Goal: Information Seeking & Learning: Learn about a topic

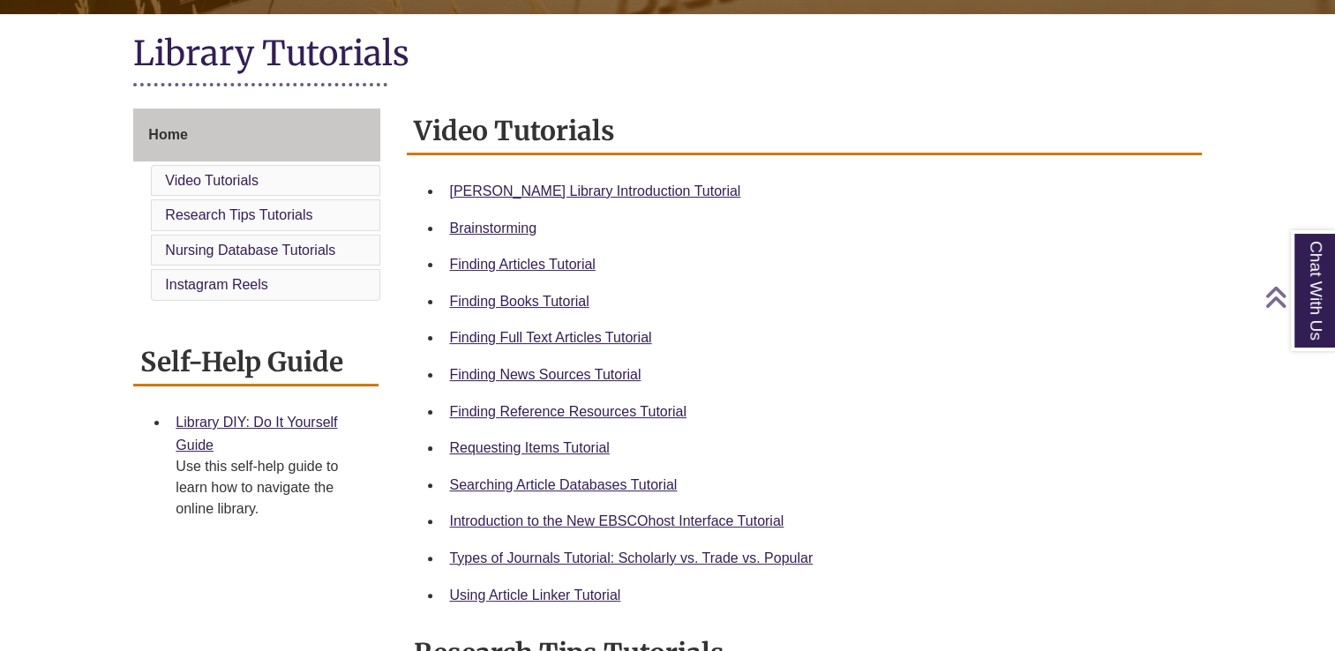
scroll to position [388, 0]
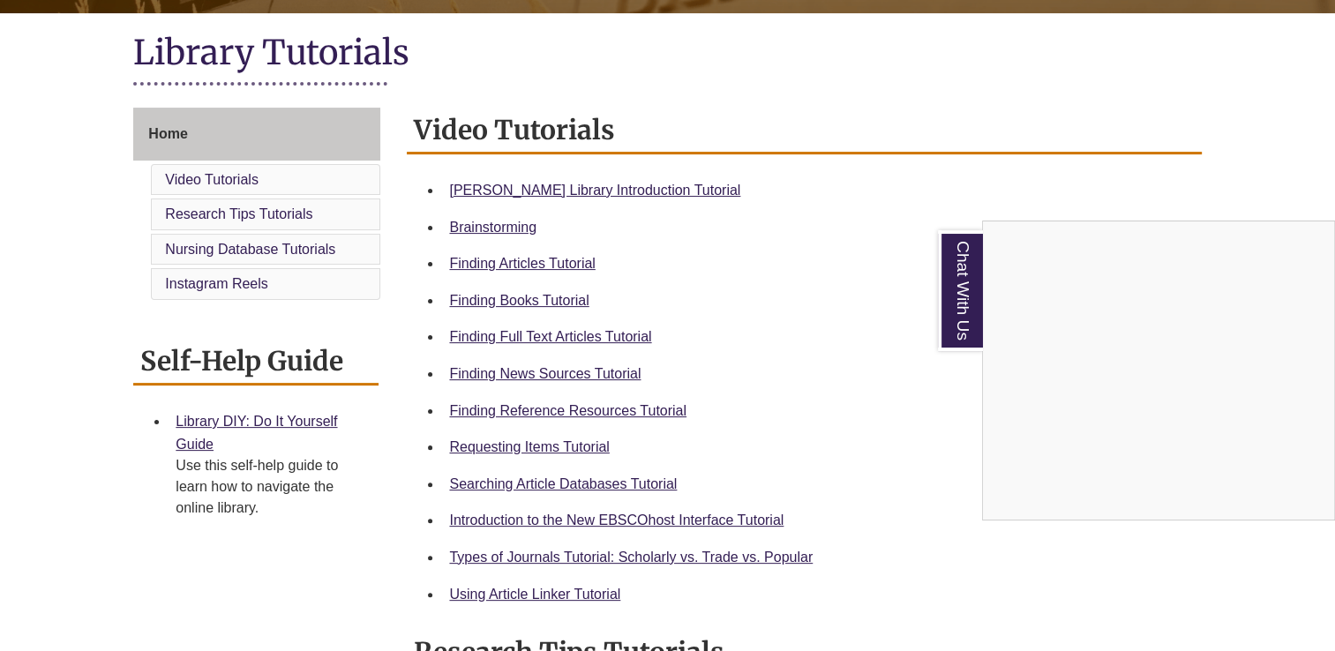
click at [482, 383] on div "Chat With Us" at bounding box center [667, 325] width 1335 height 651
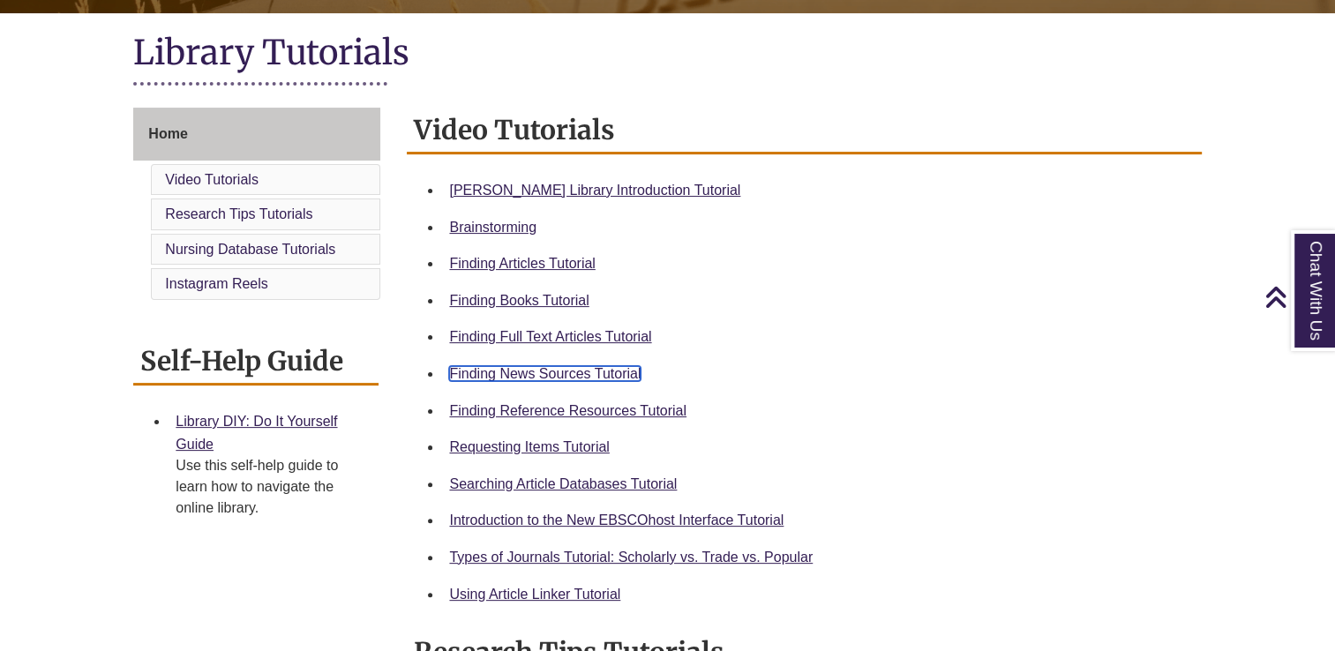
click at [542, 377] on link "Finding News Sources Tutorial" at bounding box center [544, 373] width 191 height 15
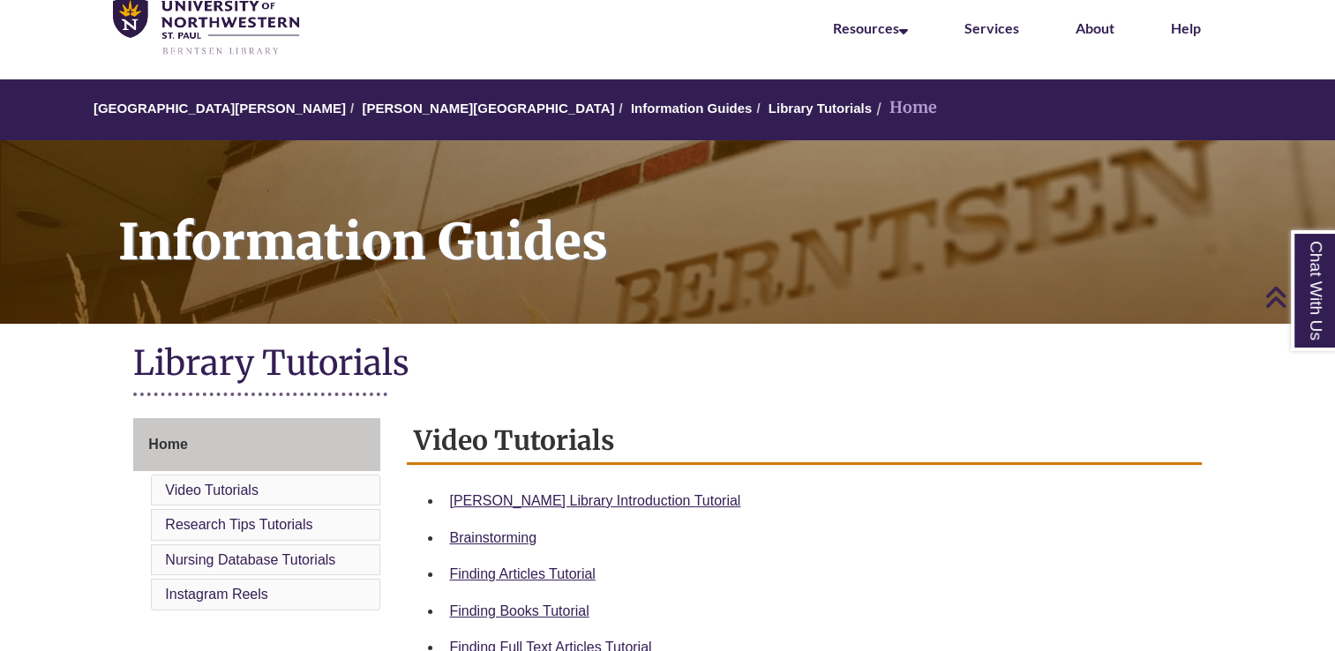
scroll to position [0, 0]
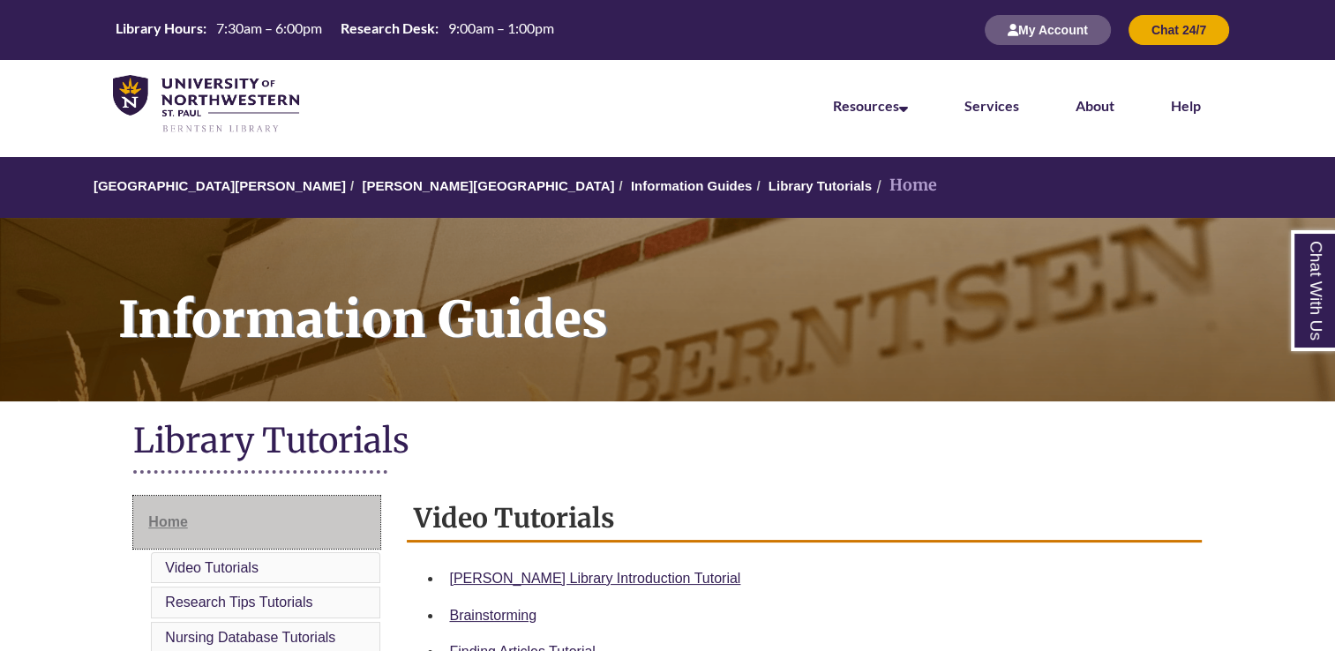
click at [308, 519] on link "Home" at bounding box center [256, 522] width 247 height 53
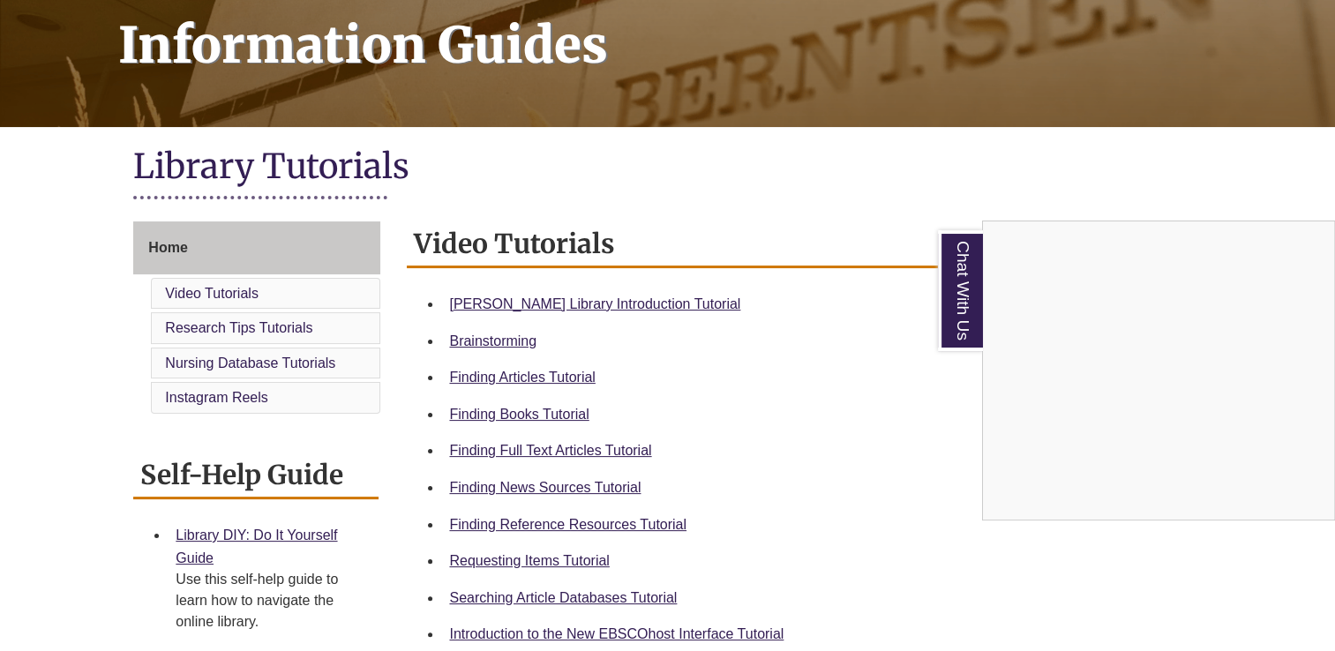
scroll to position [278, 0]
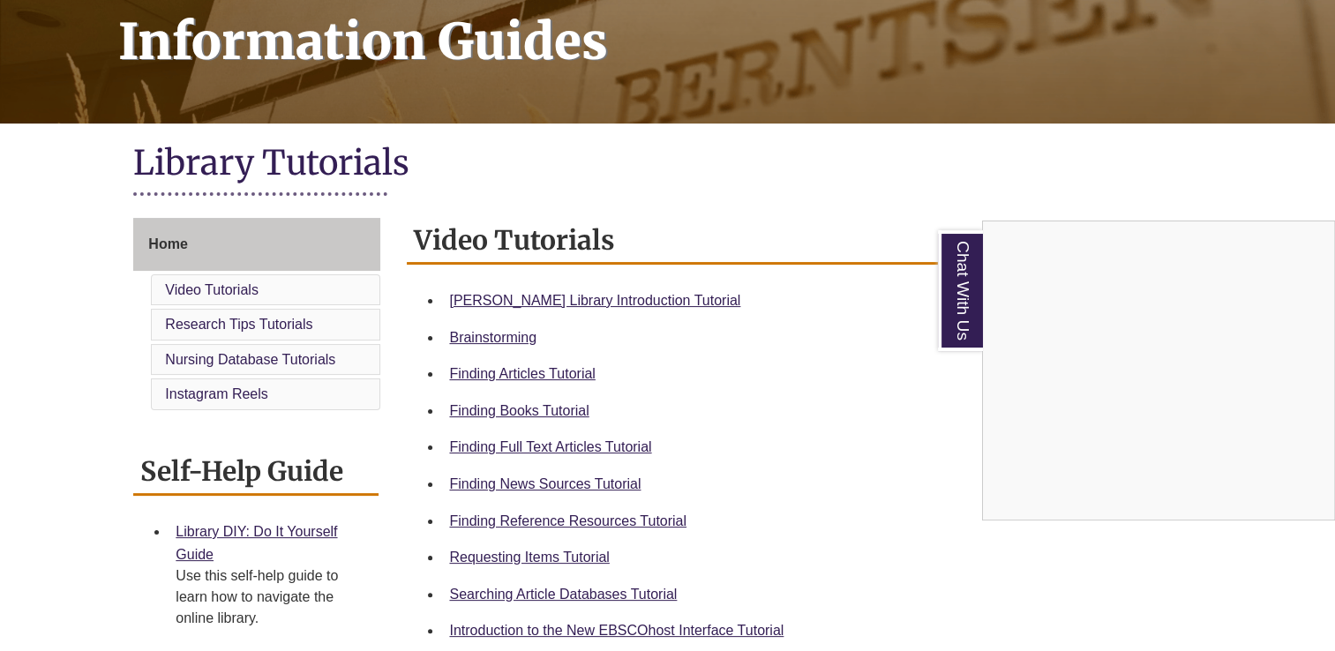
click at [52, 223] on div "Chat With Us" at bounding box center [667, 325] width 1335 height 651
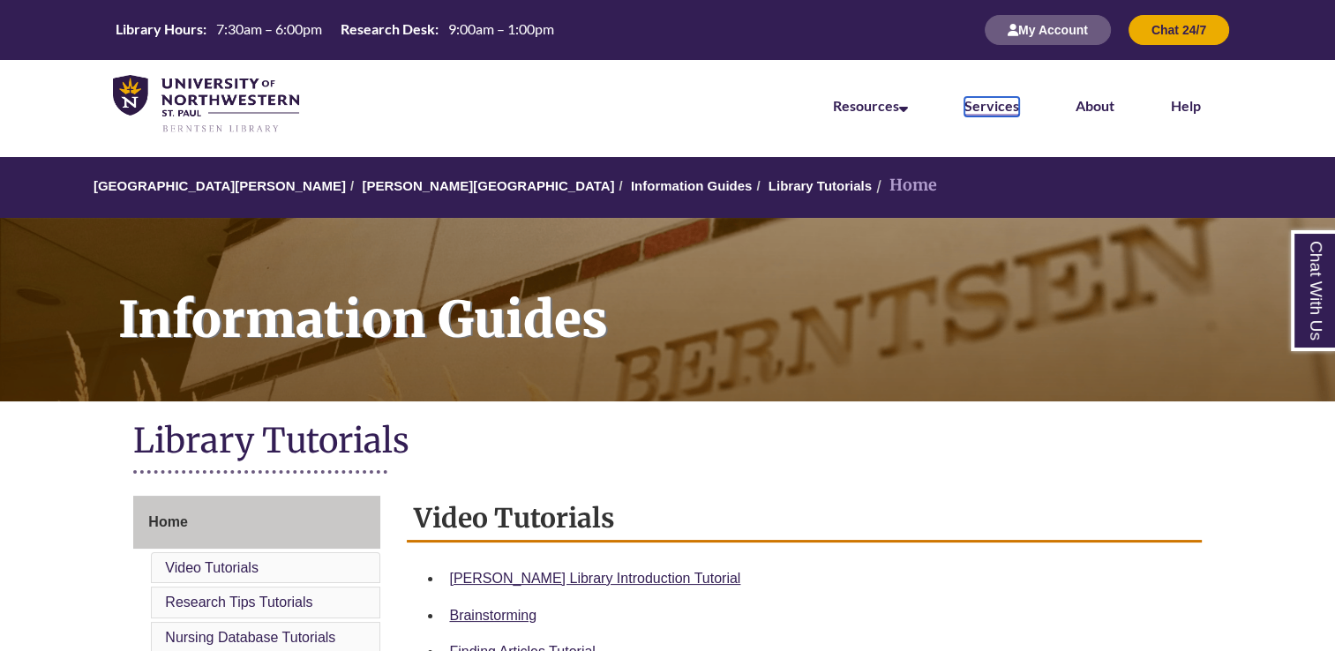
click at [998, 111] on link "Services" at bounding box center [991, 106] width 55 height 19
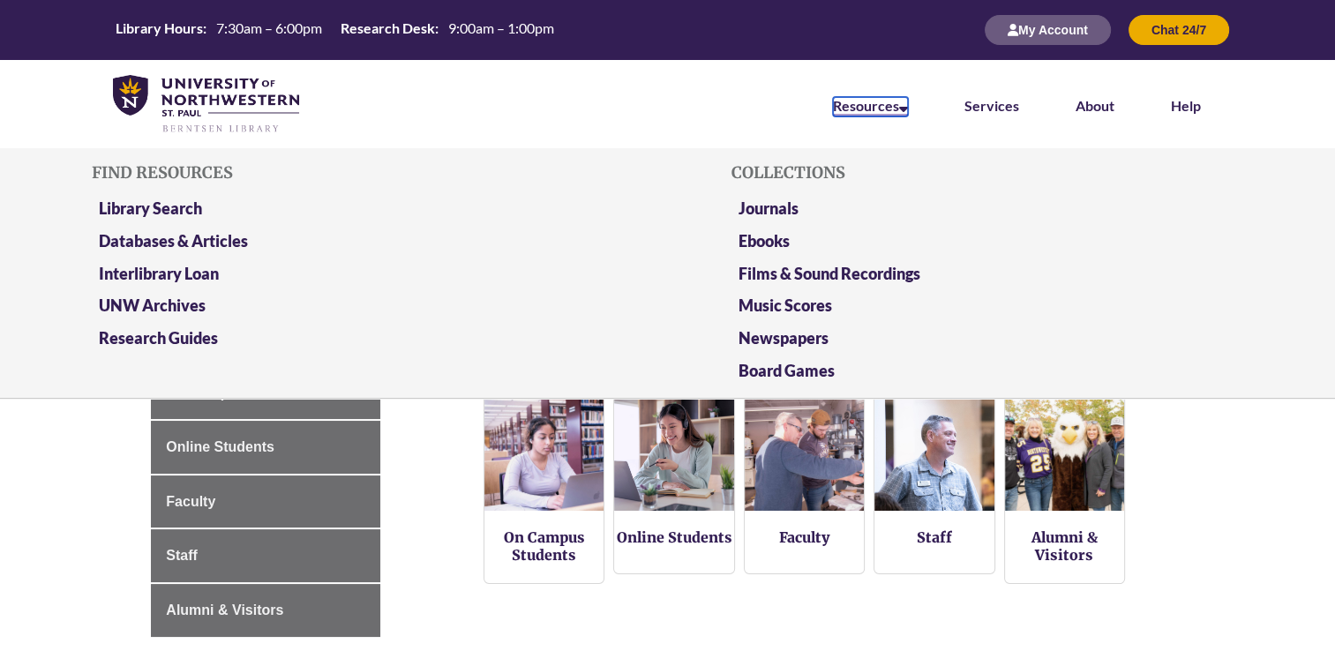
click at [859, 109] on link "Resources" at bounding box center [870, 106] width 75 height 19
click at [173, 213] on link "Library Search" at bounding box center [150, 210] width 103 height 22
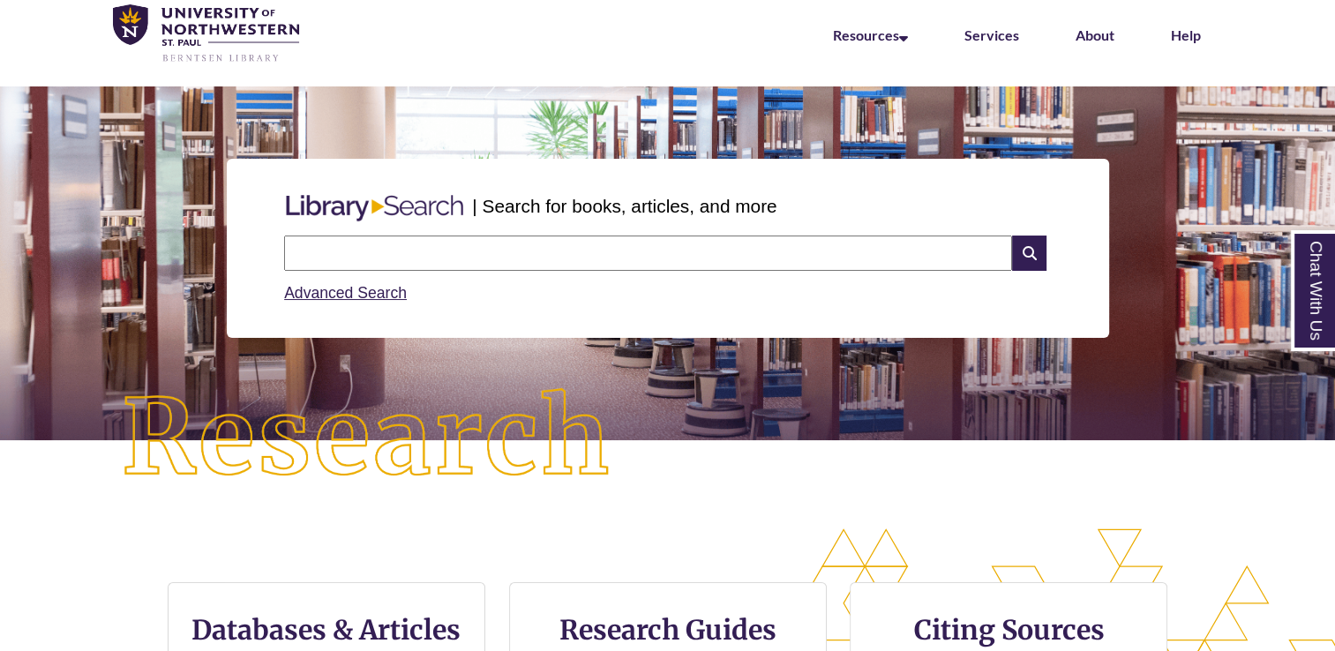
scroll to position [74, 0]
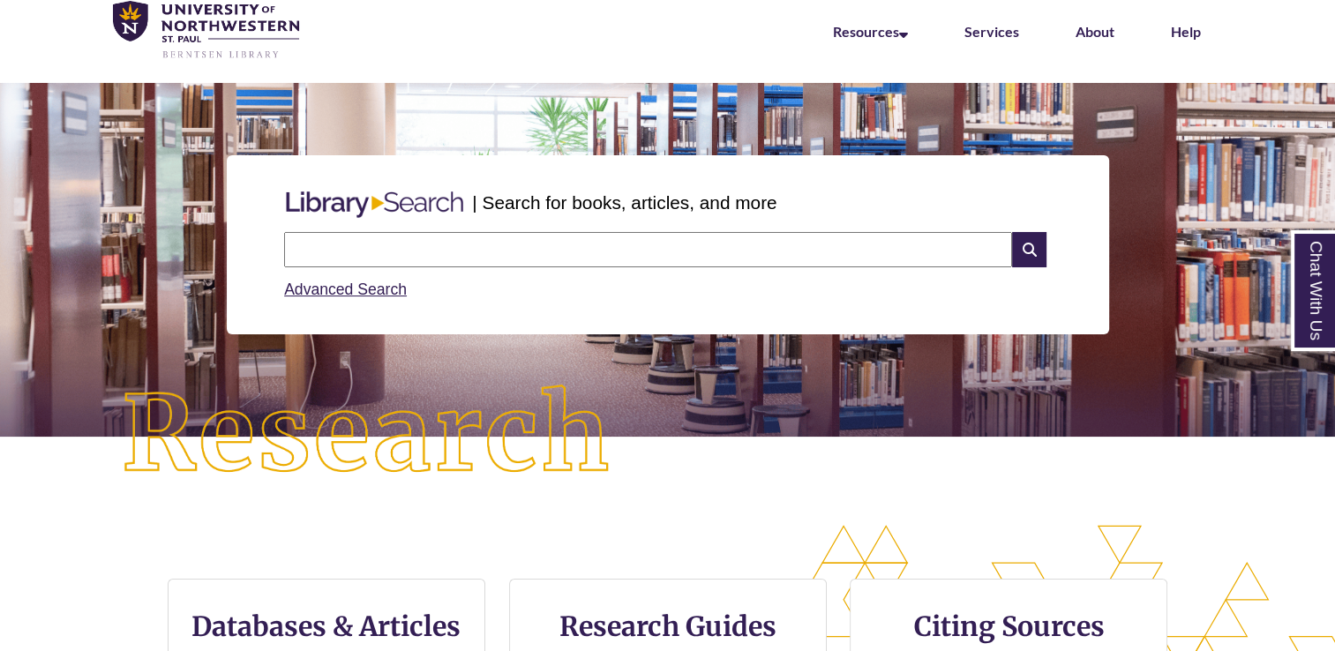
click at [319, 244] on input "text" at bounding box center [648, 249] width 728 height 35
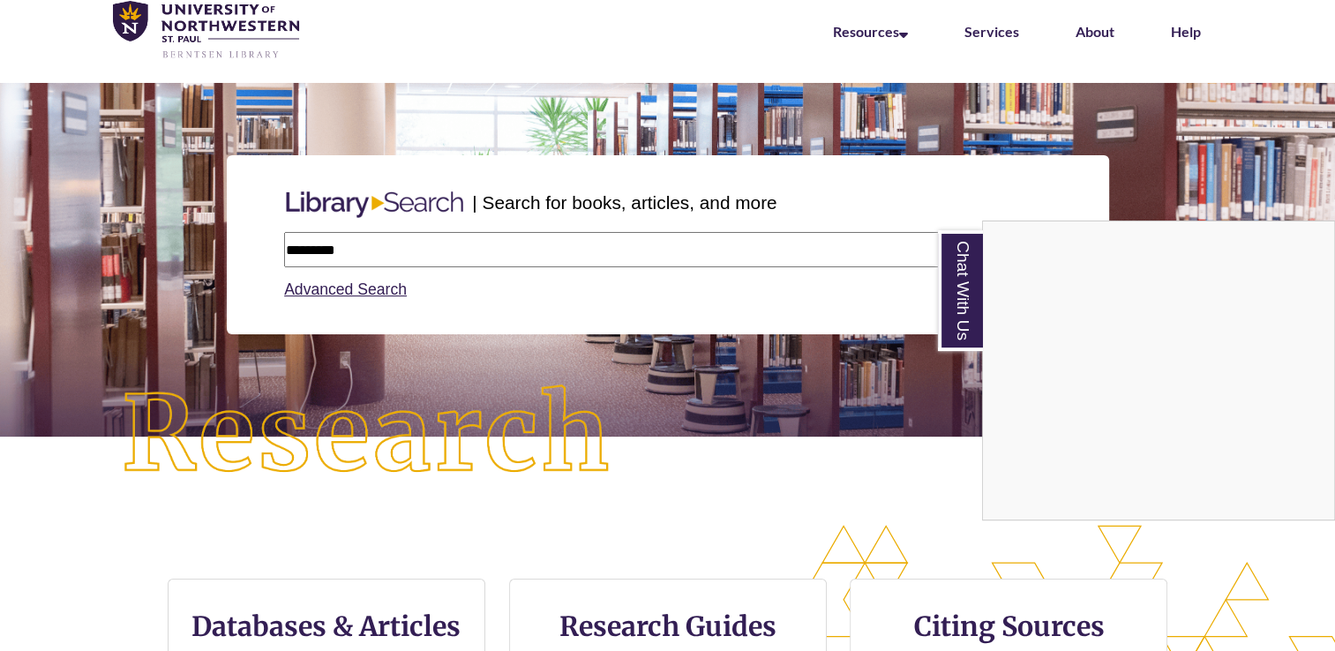
type input "*********"
click at [785, 446] on div "Chat With Us" at bounding box center [667, 325] width 1335 height 651
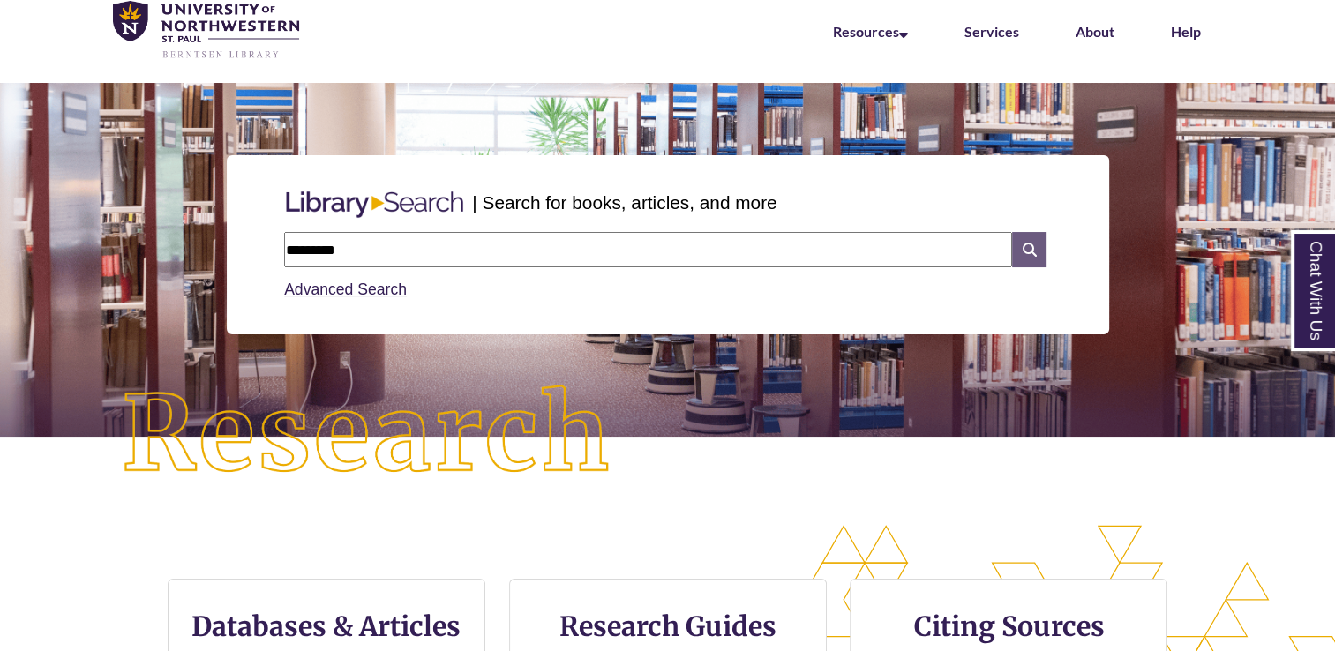
click at [1025, 247] on icon at bounding box center [1029, 249] width 34 height 35
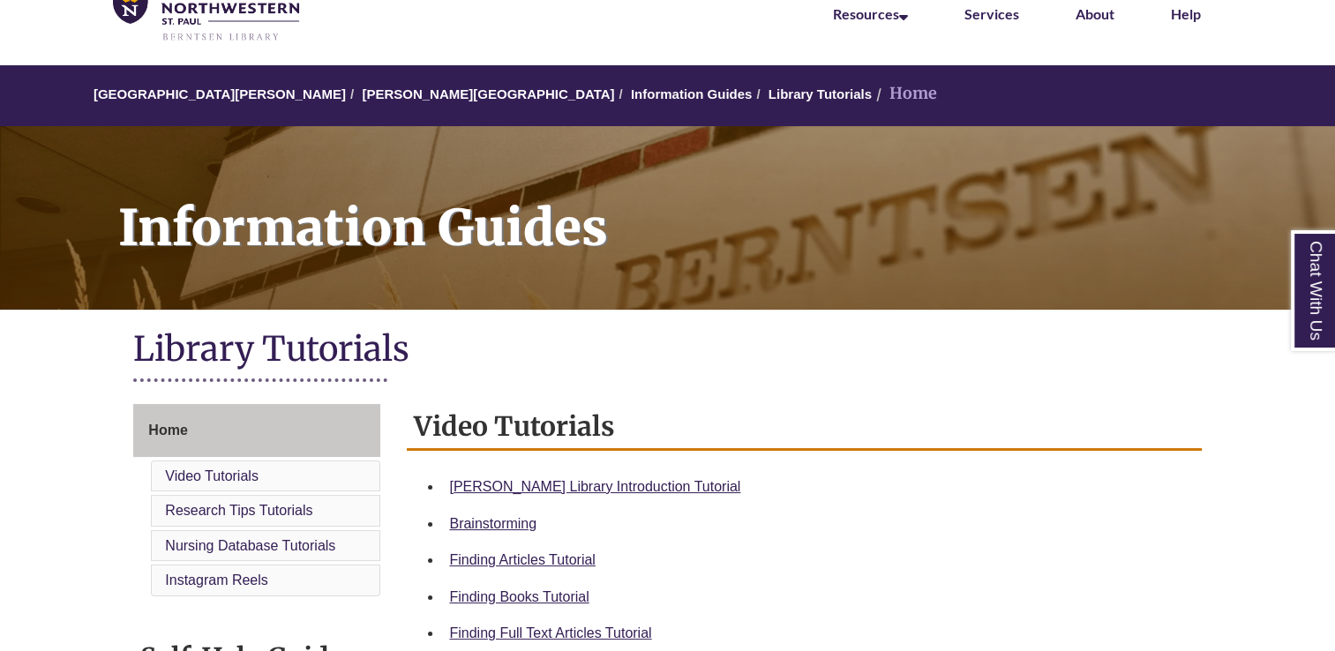
scroll to position [94, 0]
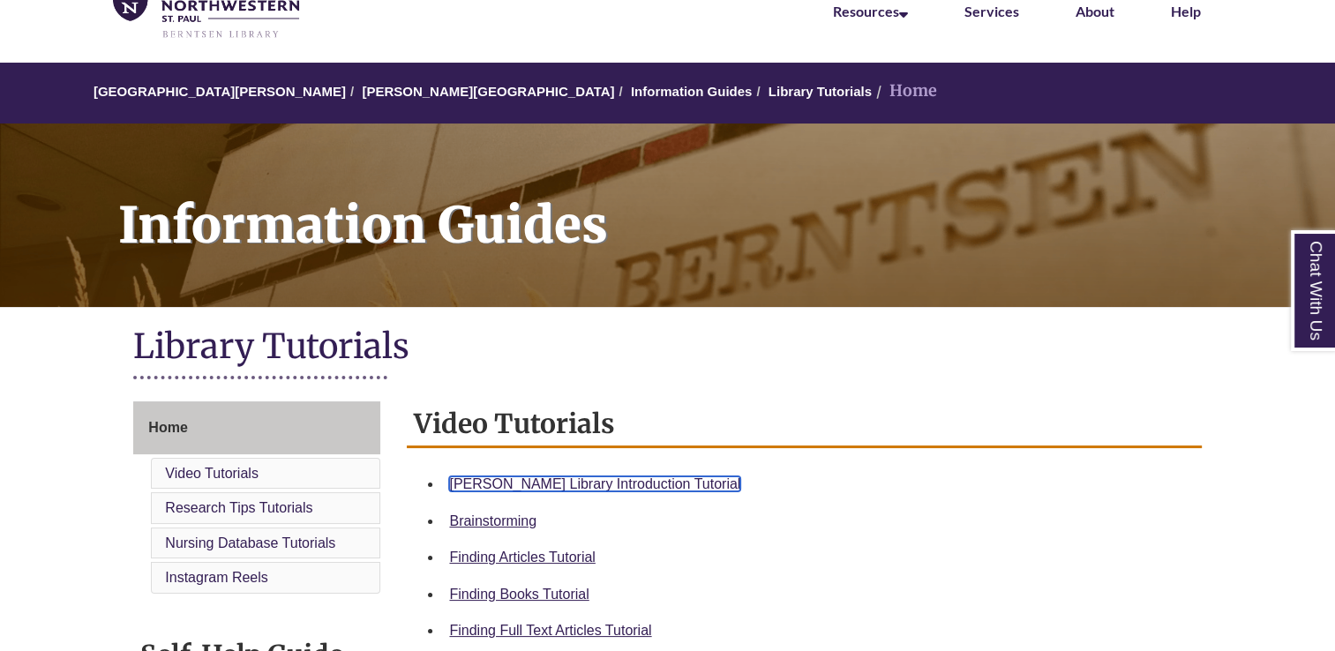
click at [479, 484] on link "[PERSON_NAME] Library Introduction Tutorial" at bounding box center [594, 483] width 291 height 15
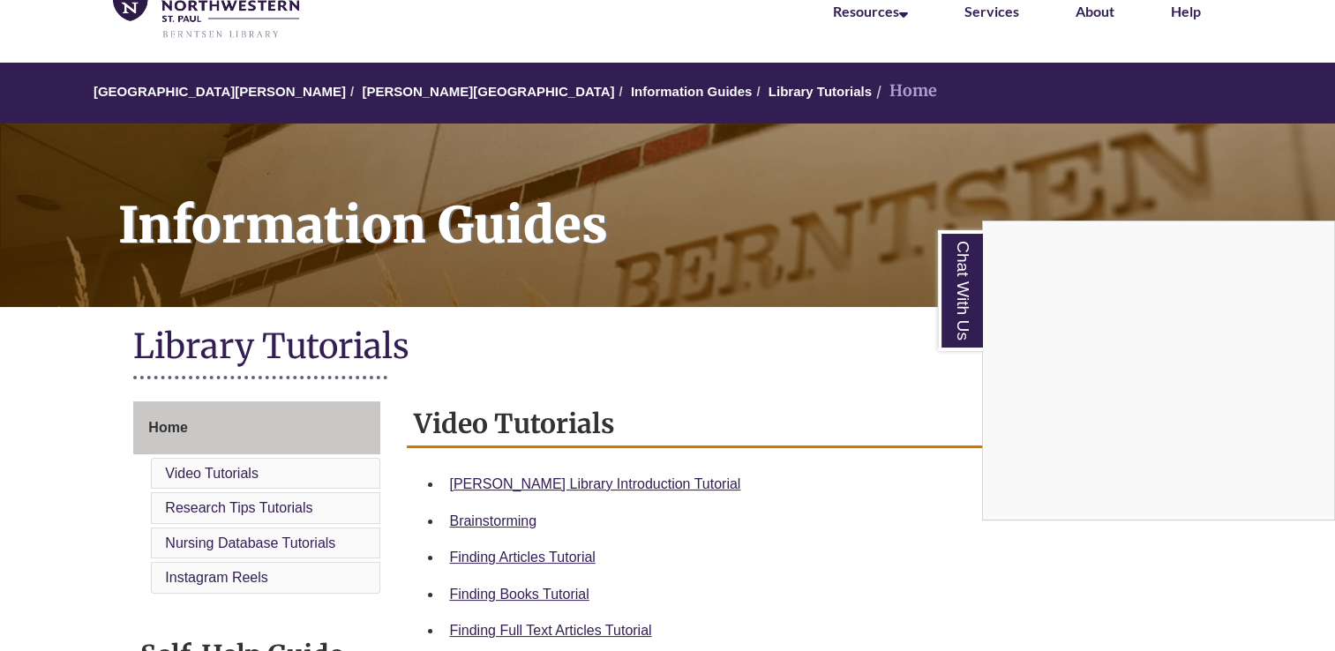
click at [784, 279] on div "Chat With Us" at bounding box center [667, 325] width 1335 height 651
